Goal: Task Accomplishment & Management: Manage account settings

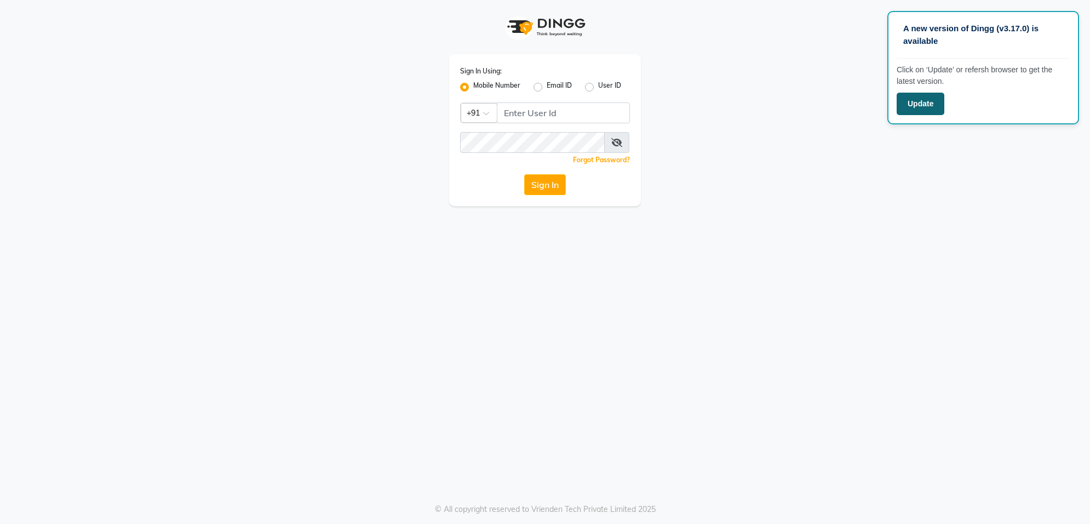
click at [930, 107] on button "Update" at bounding box center [921, 104] width 48 height 22
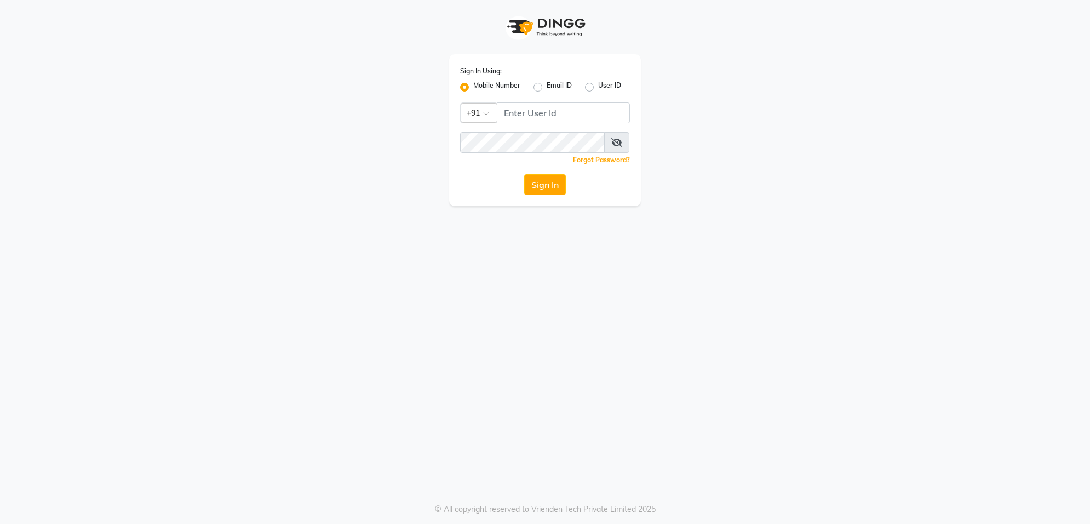
click at [559, 98] on div "Sign In Using: Mobile Number Email ID User ID Country Code × +91 Remember me Fo…" at bounding box center [545, 130] width 192 height 152
click at [570, 118] on input "Username" at bounding box center [563, 112] width 133 height 21
type input "9372017818"
click at [524, 174] on button "Sign In" at bounding box center [545, 184] width 42 height 21
click at [609, 145] on span at bounding box center [616, 142] width 25 height 21
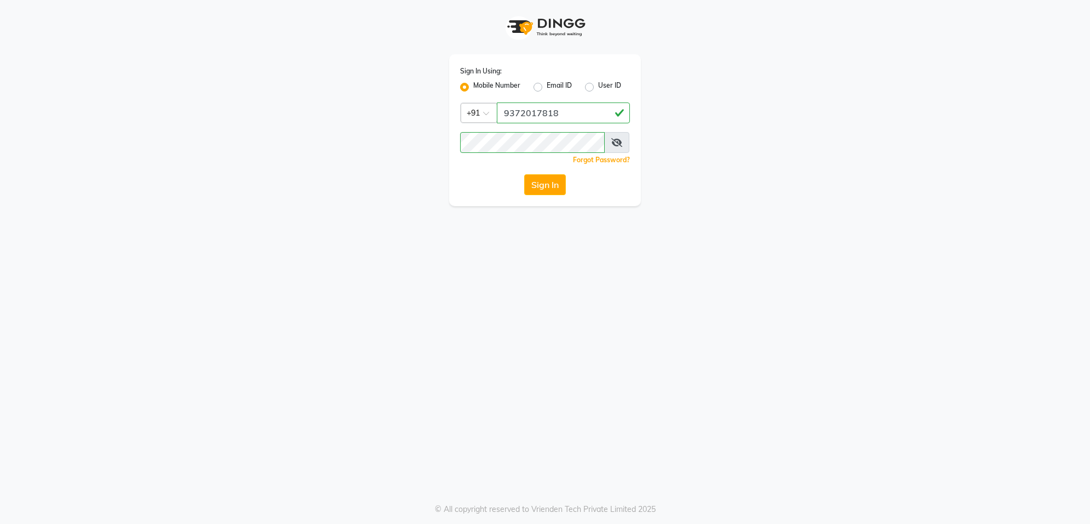
click at [612, 141] on icon at bounding box center [616, 142] width 11 height 9
click at [524, 174] on button "Sign In" at bounding box center [545, 184] width 42 height 21
